Goal: Information Seeking & Learning: Find specific fact

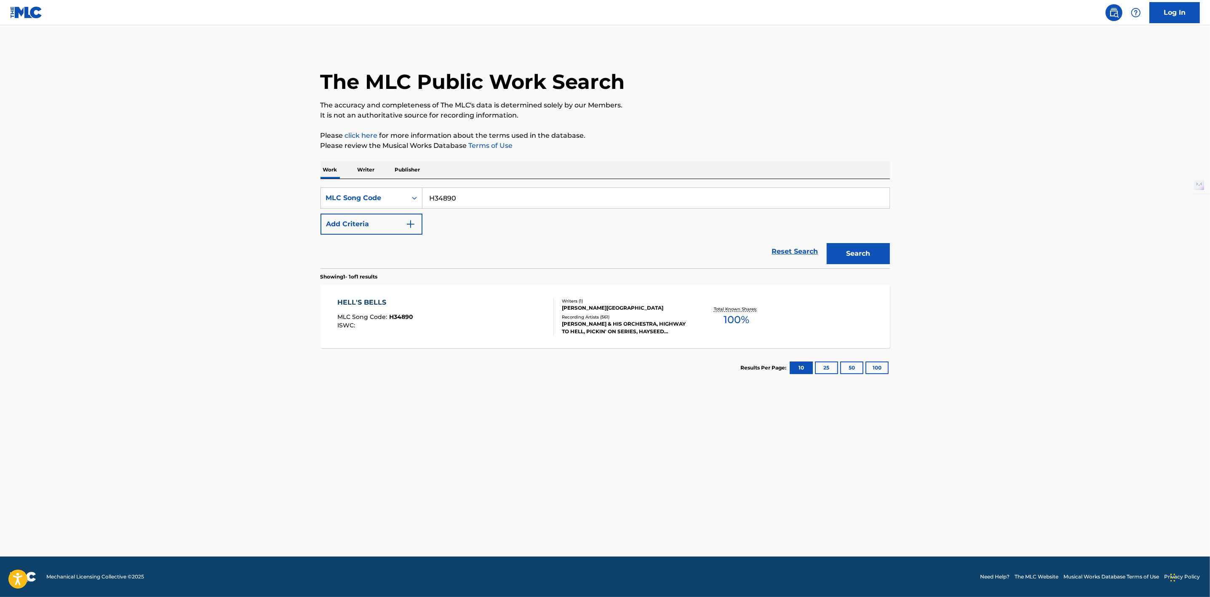
click at [607, 322] on div "ART KASSEL & HIS ORCHESTRA, HIGHWAY TO HELL, PICKIN' ON SERIES, HAYSEED DIXIE, …" at bounding box center [625, 327] width 127 height 15
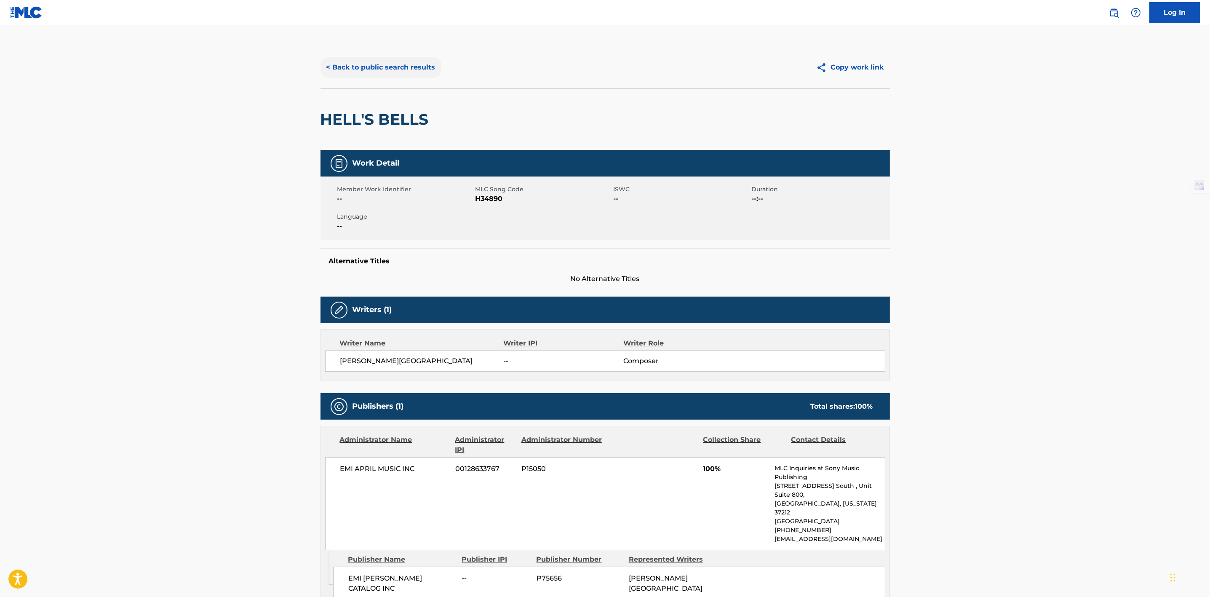
click at [377, 71] on button "< Back to public search results" at bounding box center [381, 67] width 121 height 21
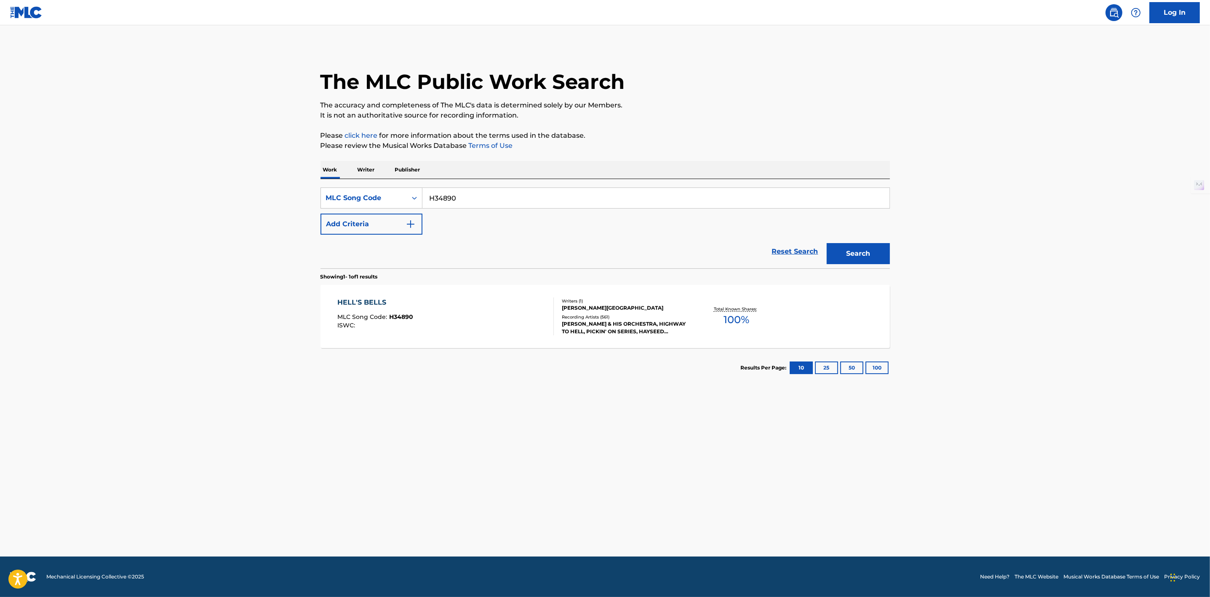
click at [615, 331] on div "ART KASSEL & HIS ORCHESTRA, HIGHWAY TO HELL, PICKIN' ON SERIES, HAYSEED DIXIE, …" at bounding box center [625, 327] width 127 height 15
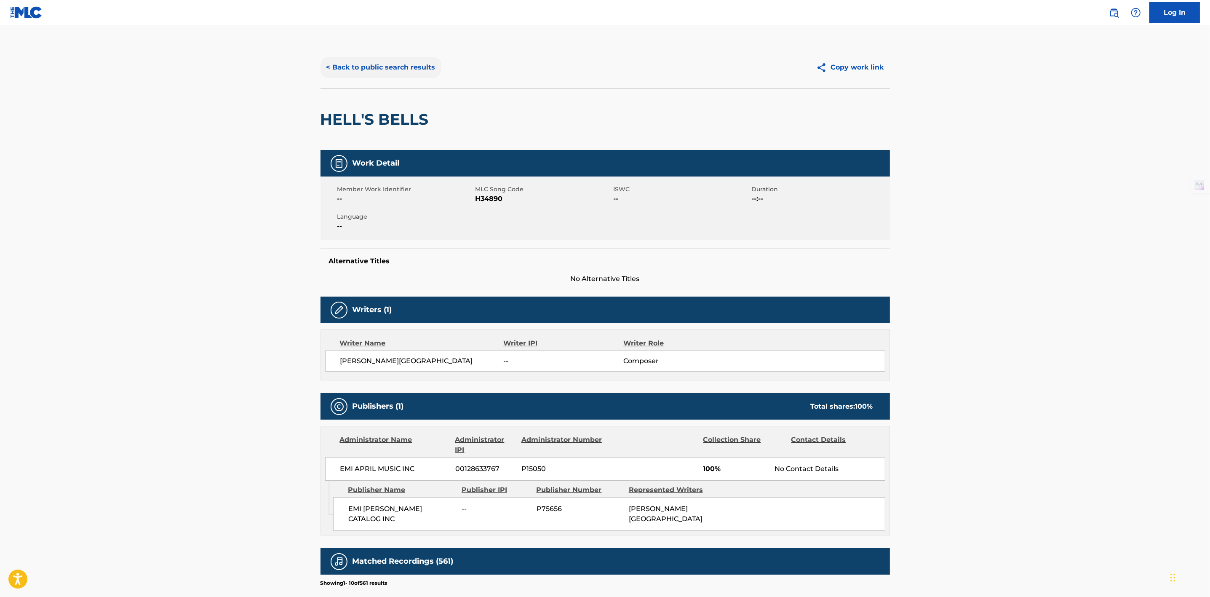
click at [382, 70] on button "< Back to public search results" at bounding box center [381, 67] width 121 height 21
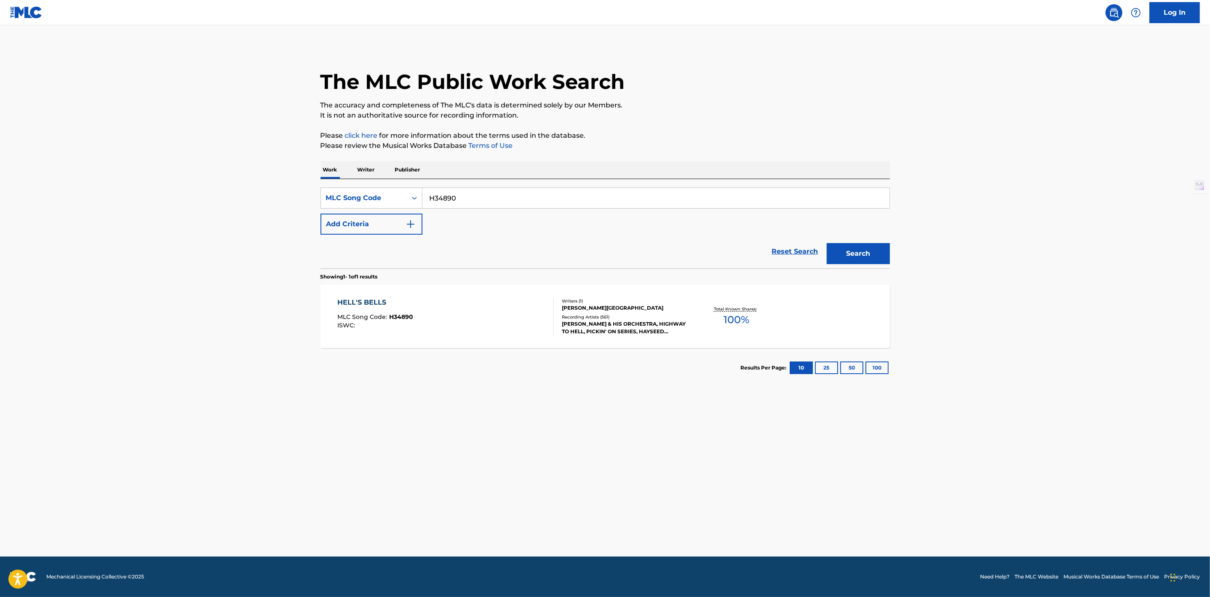
click at [377, 301] on div "HELL'S BELLS" at bounding box center [375, 302] width 76 height 10
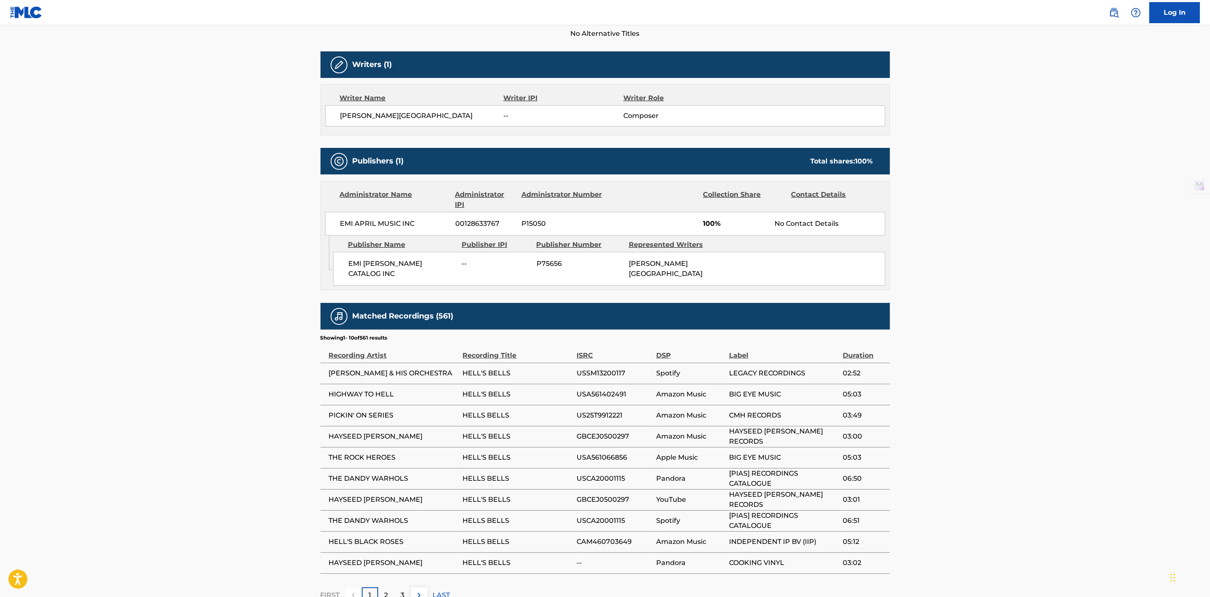
scroll to position [296, 0]
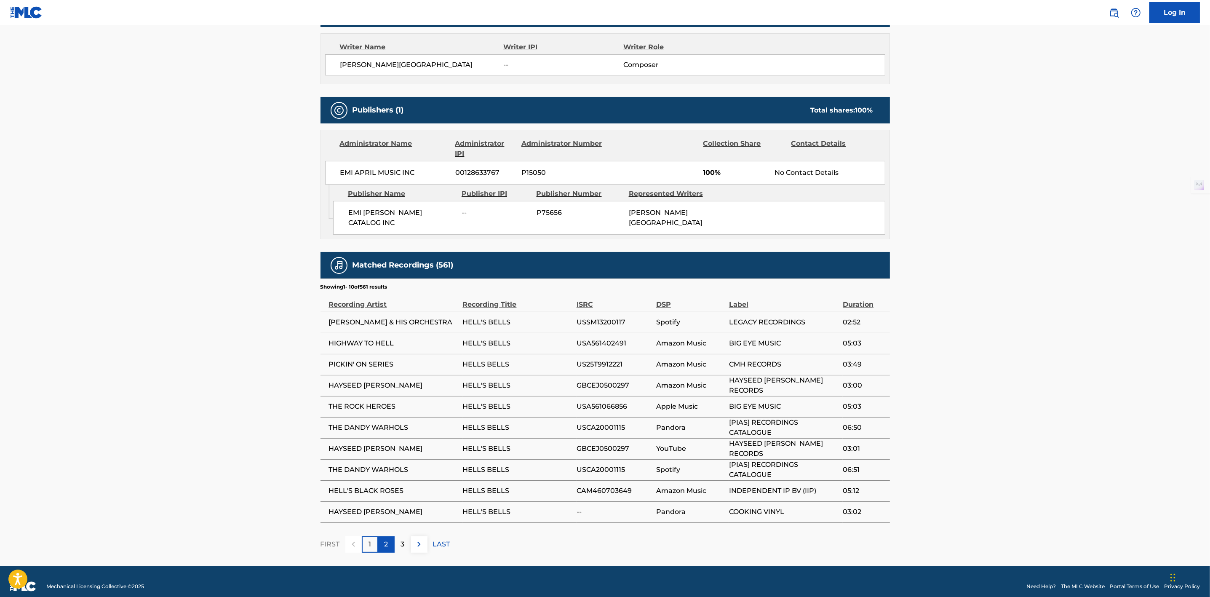
click at [392, 536] on div "2" at bounding box center [386, 544] width 16 height 16
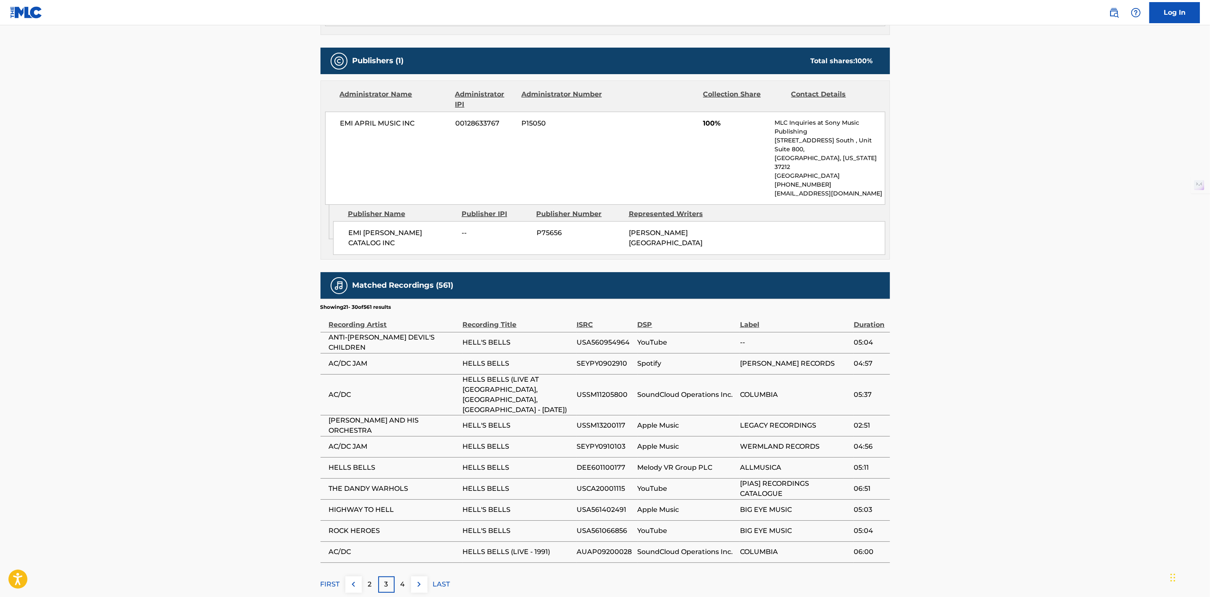
scroll to position [359, 0]
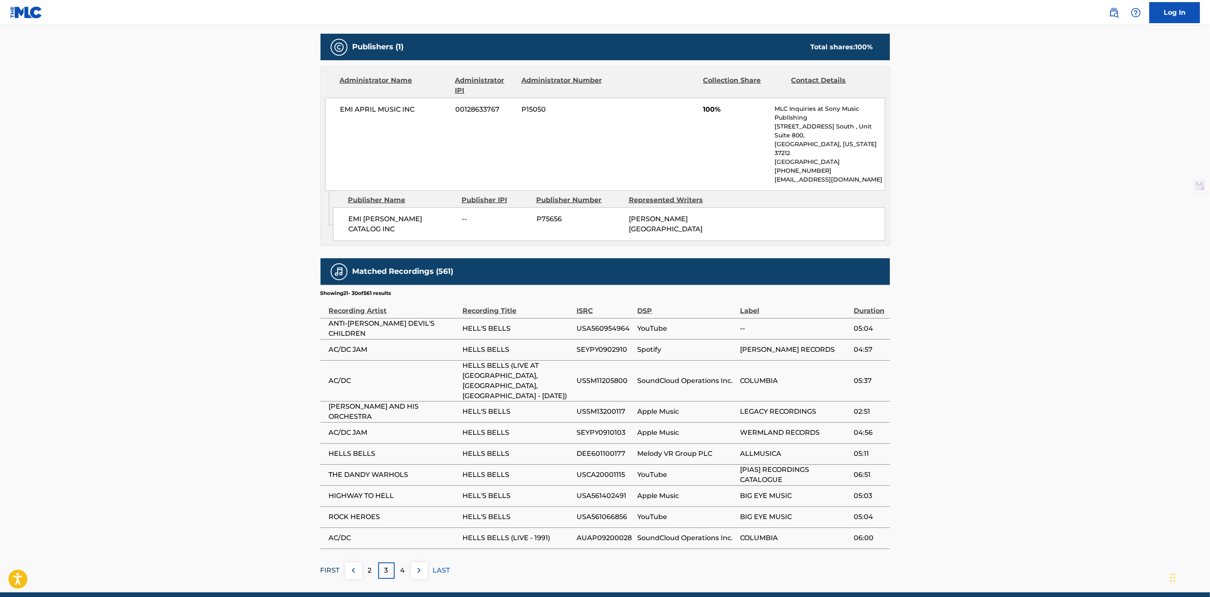
click at [338, 565] on p "FIRST" at bounding box center [330, 570] width 19 height 10
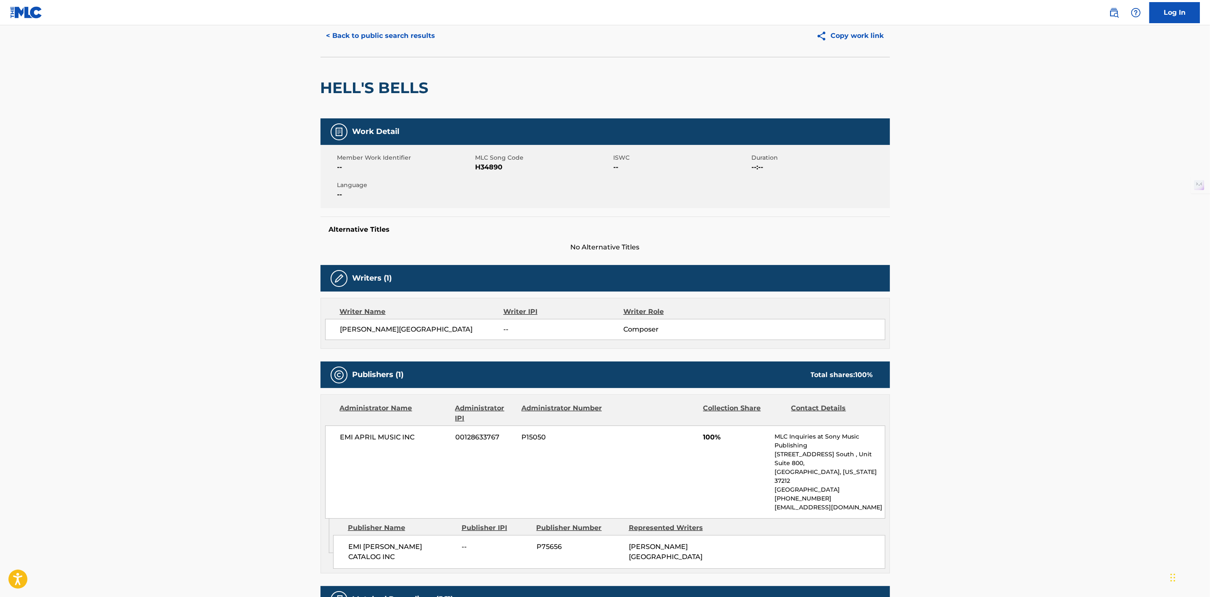
scroll to position [0, 0]
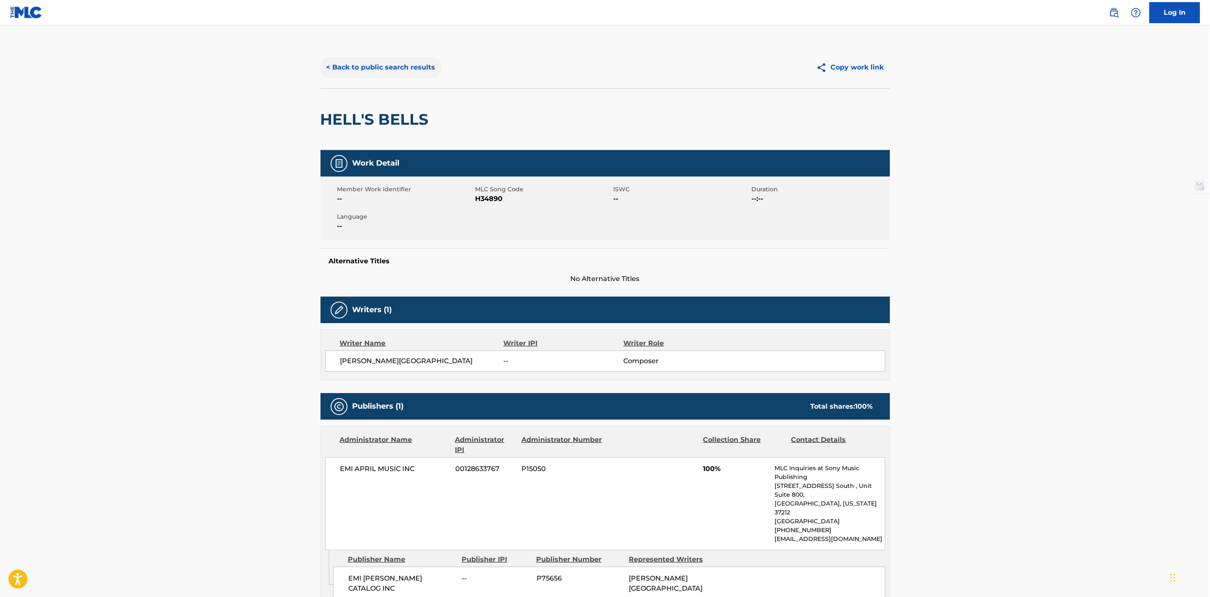
click at [390, 64] on button "< Back to public search results" at bounding box center [381, 67] width 121 height 21
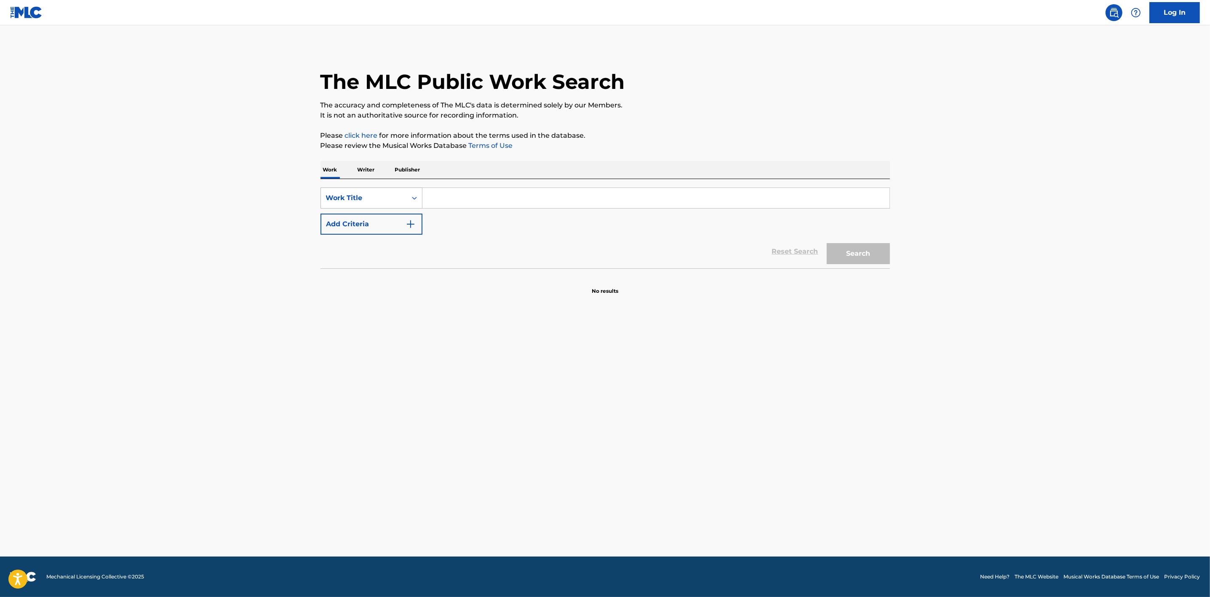
click at [382, 199] on div "Work Title" at bounding box center [364, 198] width 76 height 10
click at [380, 217] on div "MLC Song Code" at bounding box center [371, 219] width 101 height 21
click at [473, 196] on input "Search Form" at bounding box center [656, 198] width 467 height 20
paste input "J05987"
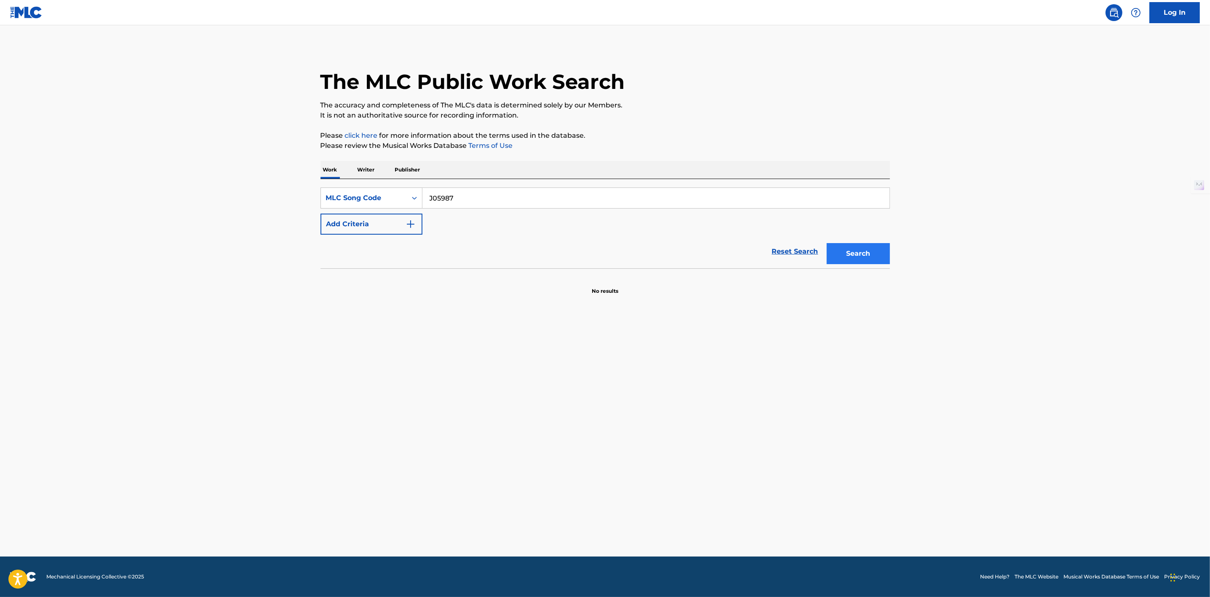
type input "J05987"
click at [862, 257] on button "Search" at bounding box center [858, 253] width 63 height 21
click at [431, 196] on input "J05987" at bounding box center [656, 198] width 467 height 20
click at [803, 253] on div "Reset Search Search" at bounding box center [606, 252] width 570 height 34
click at [557, 186] on div "SearchWithCriteria0736f5ba-0571-4b35-81bb-4037b865c875 MLC Song Code J05987 Add…" at bounding box center [606, 223] width 570 height 89
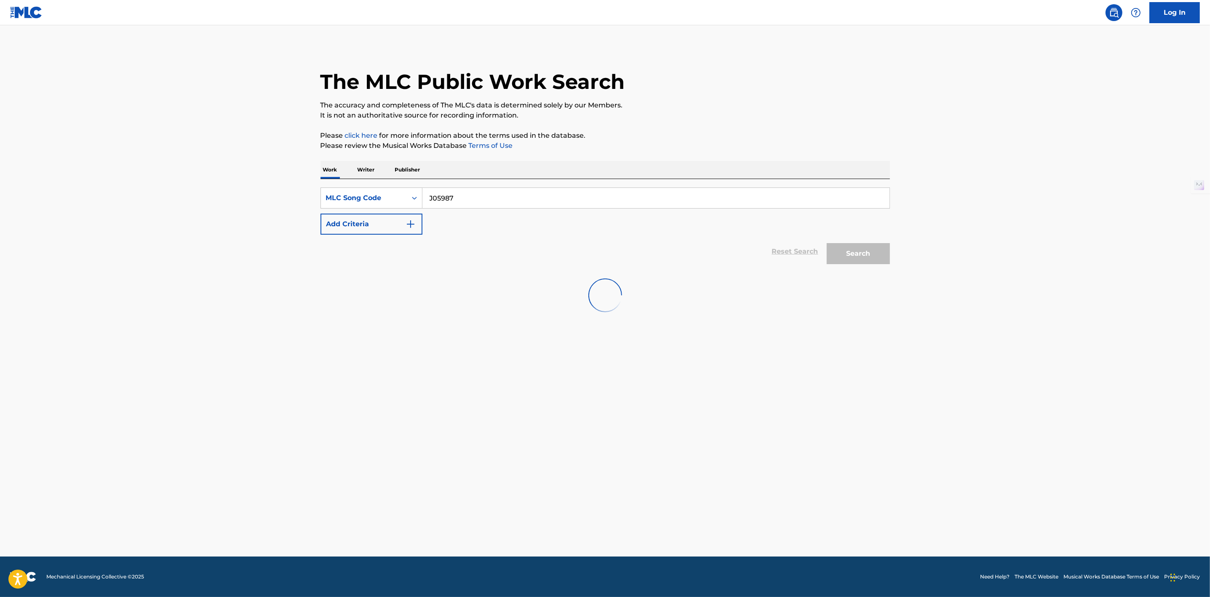
click at [554, 195] on input "J05987" at bounding box center [656, 198] width 467 height 20
click at [406, 194] on div "Work Title" at bounding box center [364, 198] width 86 height 16
click at [394, 216] on div "MLC Song Code" at bounding box center [371, 219] width 101 height 21
click at [486, 202] on input "Search Form" at bounding box center [656, 198] width 467 height 20
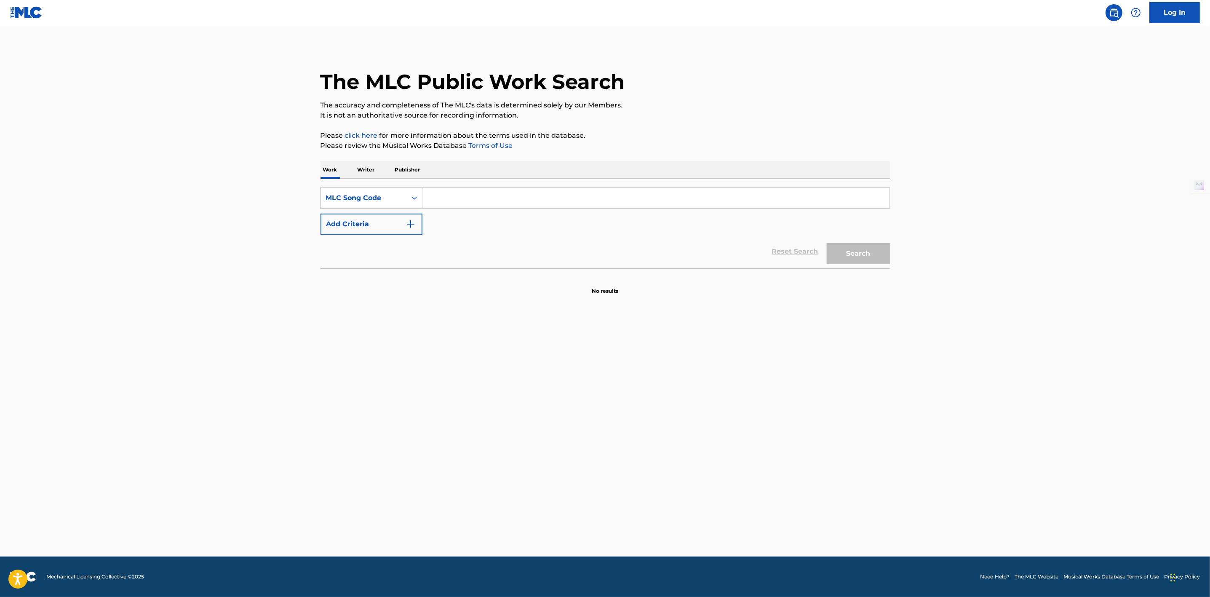
paste input "H43647"
type input "H43647"
drag, startPoint x: 881, startPoint y: 249, endPoint x: 881, endPoint y: 254, distance: 5.5
click at [881, 249] on button "Search" at bounding box center [858, 253] width 63 height 21
click at [405, 196] on div "MLC Song Code" at bounding box center [364, 198] width 86 height 16
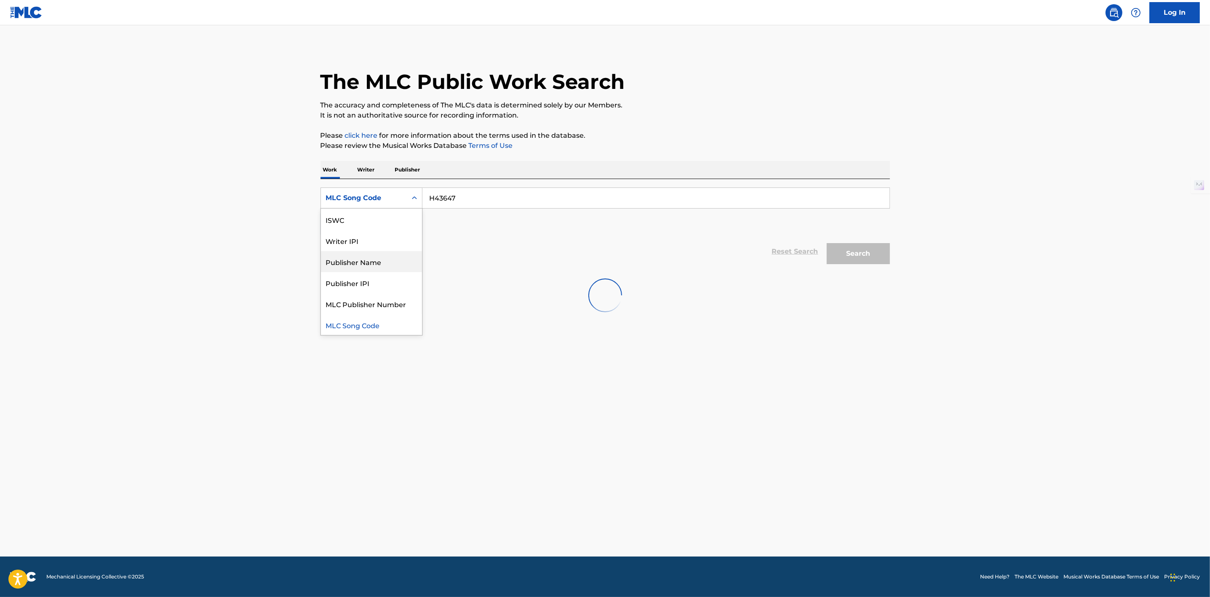
scroll to position [0, 0]
click at [389, 222] on div "Work Title" at bounding box center [371, 219] width 101 height 21
click at [470, 201] on input "Search Form" at bounding box center [656, 198] width 467 height 20
type input "H"
type input "Hail Caesar"
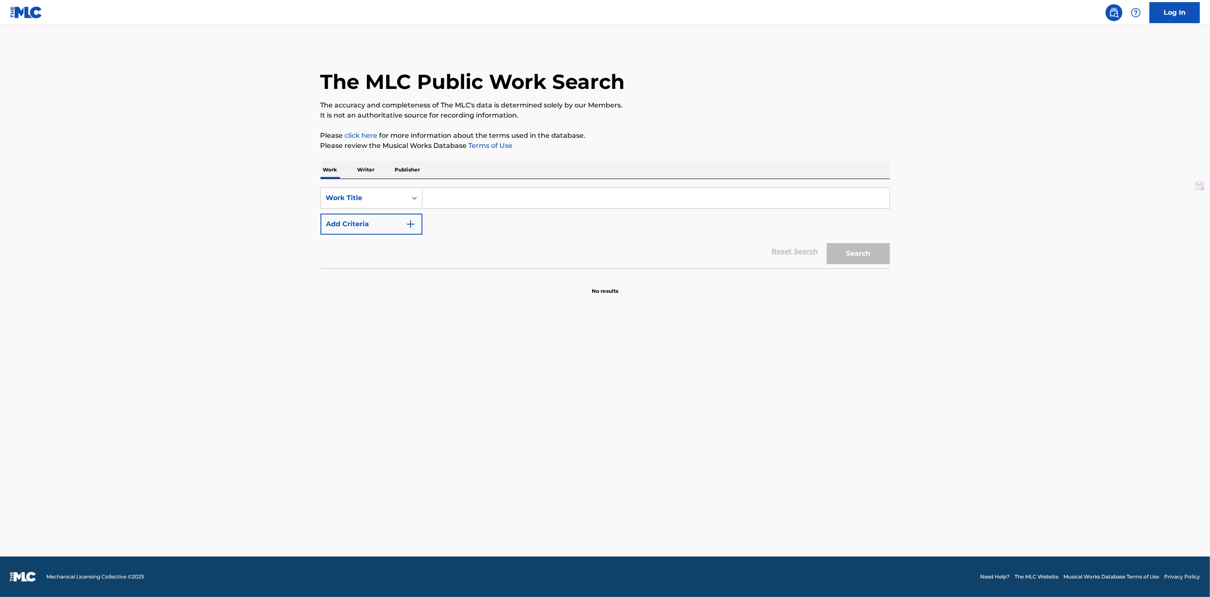
click at [462, 201] on input "Search Form" at bounding box center [656, 198] width 467 height 20
click at [827, 243] on button "Search" at bounding box center [858, 253] width 63 height 21
type input "hail [PERSON_NAME]"
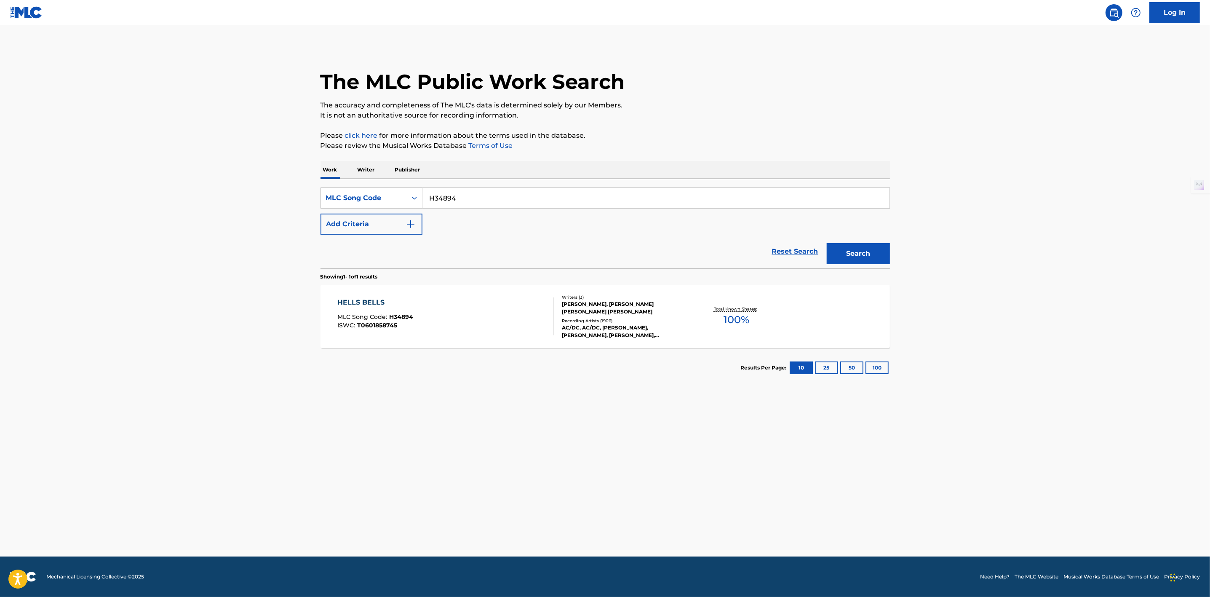
click at [356, 302] on div "HELLS BELLS" at bounding box center [375, 302] width 76 height 10
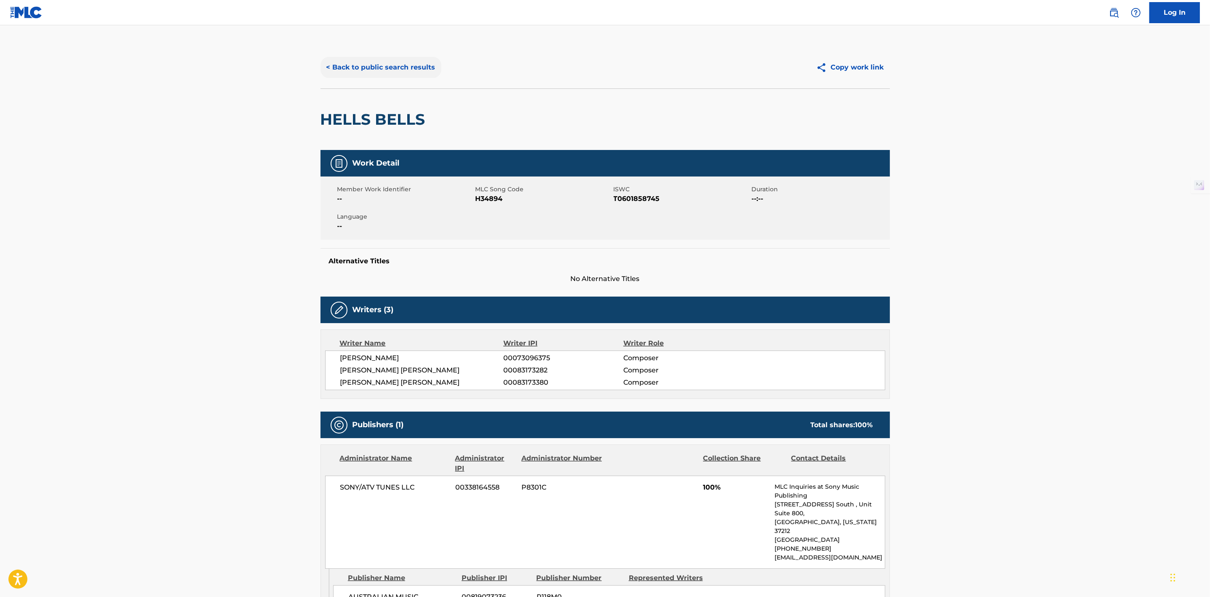
click at [410, 76] on button "< Back to public search results" at bounding box center [381, 67] width 121 height 21
